Goal: Information Seeking & Learning: Understand process/instructions

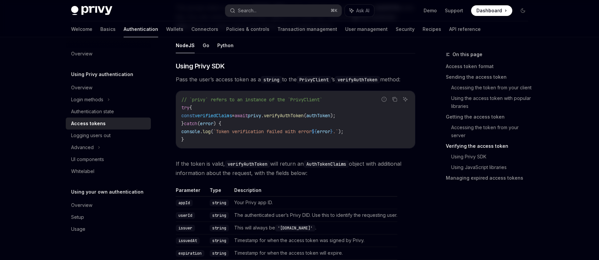
scroll to position [1039, 0]
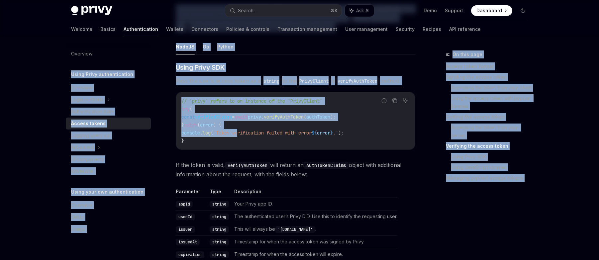
drag, startPoint x: 153, startPoint y: 56, endPoint x: 245, endPoint y: 133, distance: 120.3
click at [242, 68] on h3 "​ Using Privy SDK" at bounding box center [296, 67] width 240 height 9
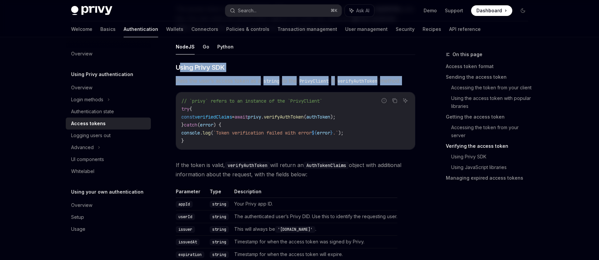
drag, startPoint x: 179, startPoint y: 65, endPoint x: 231, endPoint y: 89, distance: 57.0
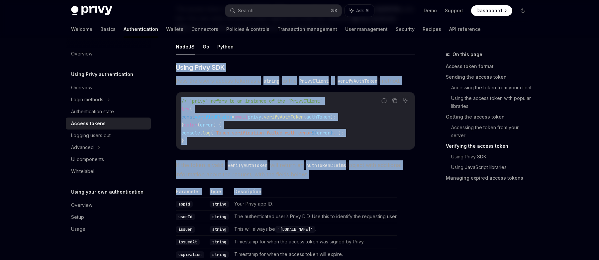
drag, startPoint x: 176, startPoint y: 68, endPoint x: 286, endPoint y: 192, distance: 165.3
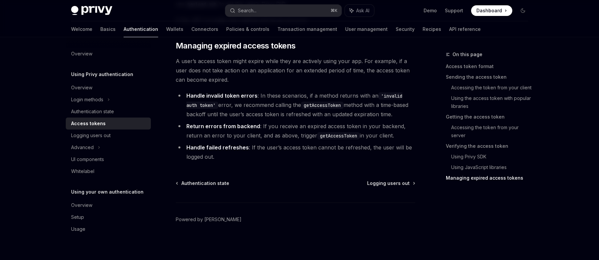
scroll to position [1761, 0]
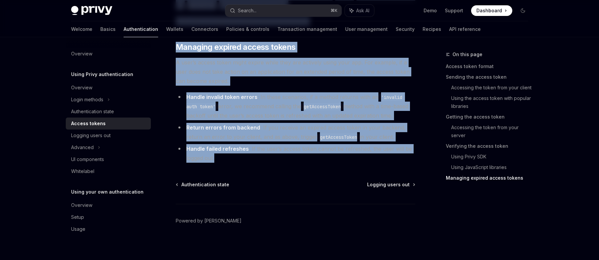
click at [238, 156] on li "Handle failed refreshes : If the user’s access token cannot be refreshed, the u…" at bounding box center [296, 153] width 240 height 19
copy div "Lorem Ipsum DOL Sita con adip’e seddoe tempo in u labore et dol MagnaAliqua ’e …"
